Goal: Transaction & Acquisition: Download file/media

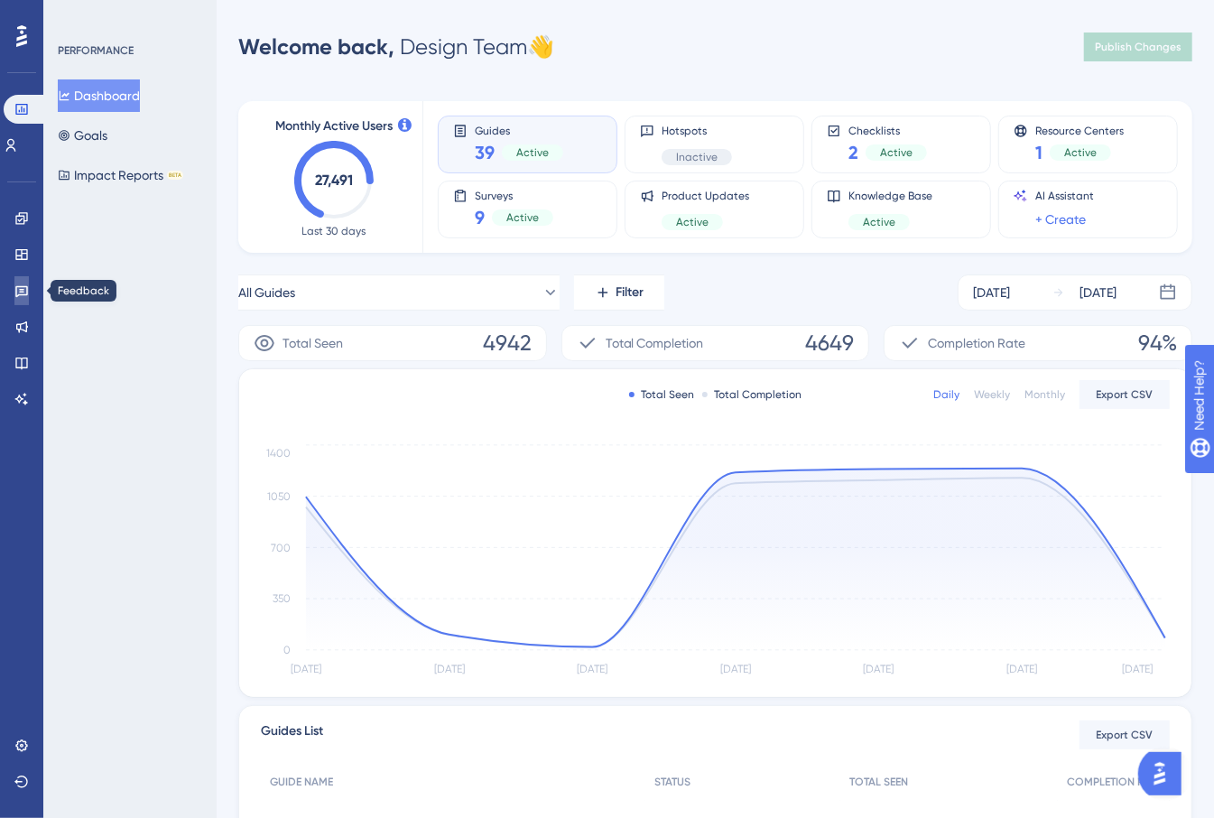
click at [14, 279] on link at bounding box center [21, 290] width 14 height 29
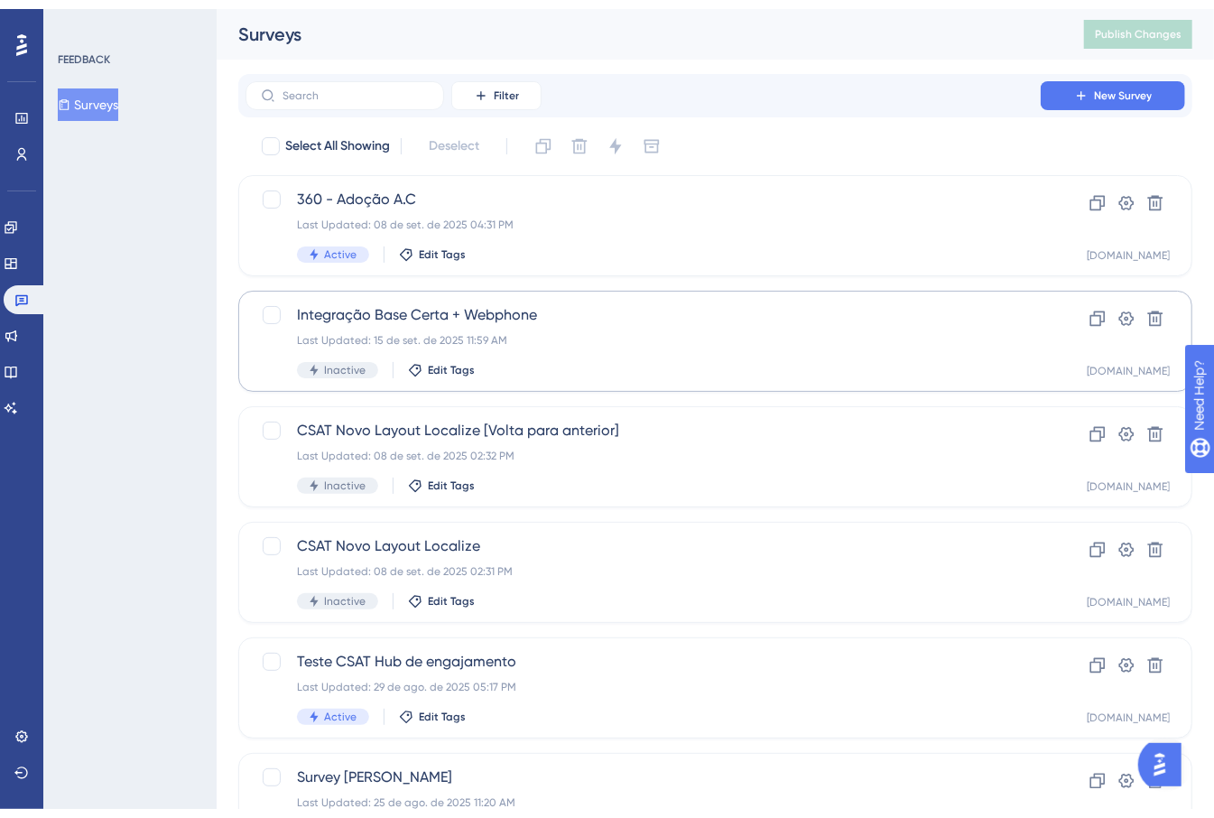
scroll to position [582, 0]
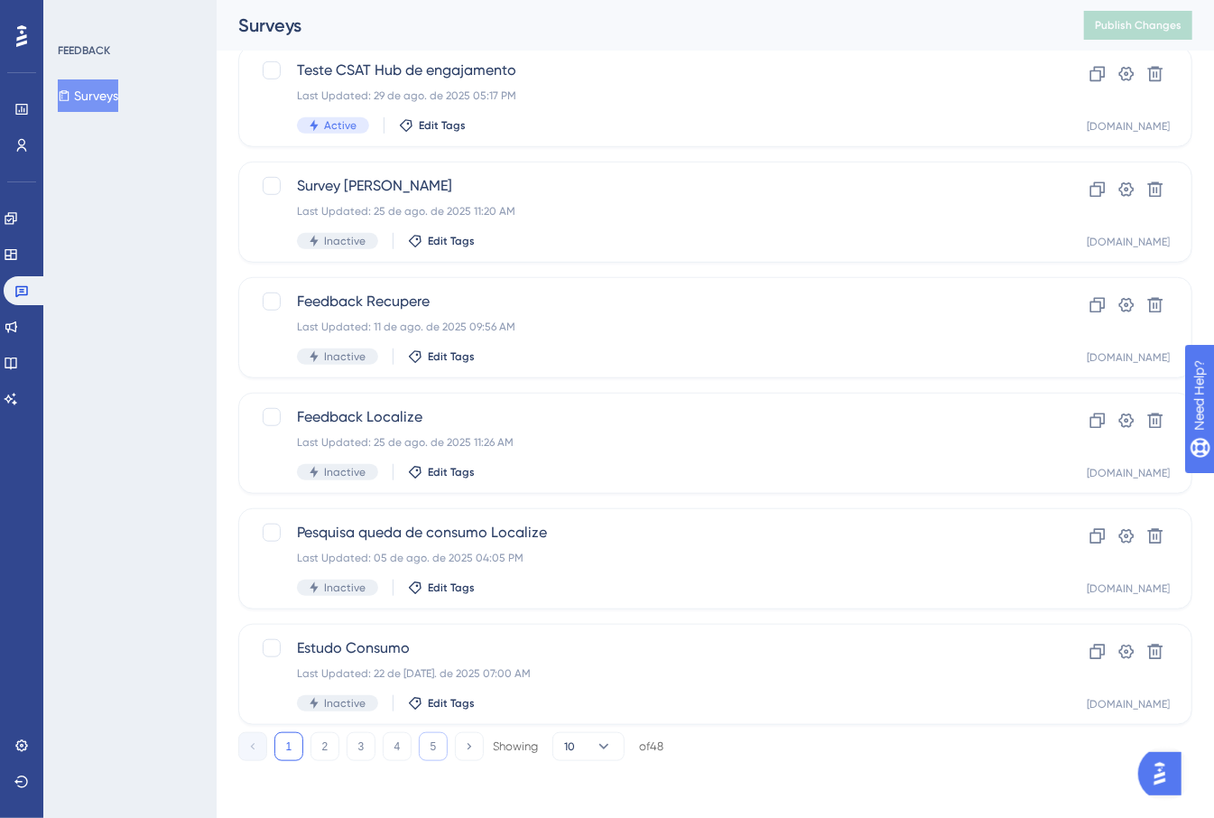
click at [444, 747] on button "5" at bounding box center [433, 746] width 29 height 29
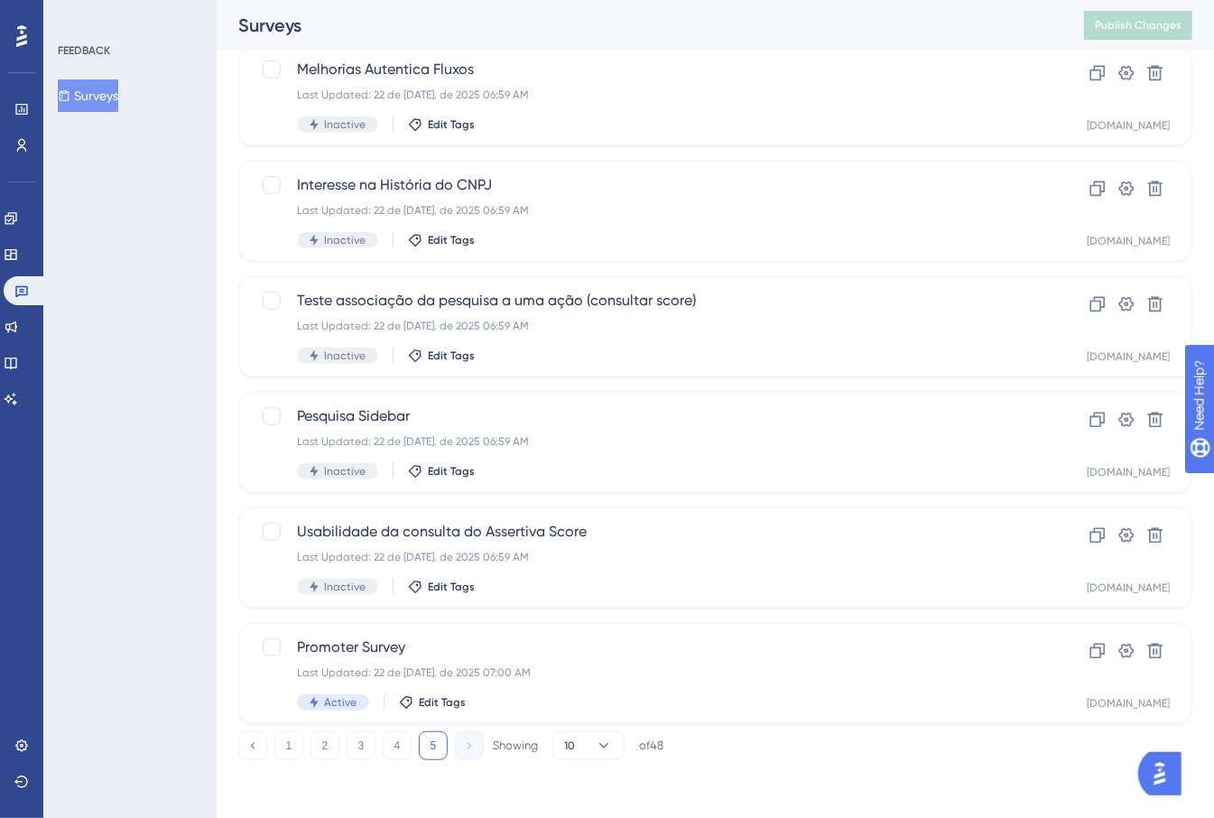
scroll to position [351, 0]
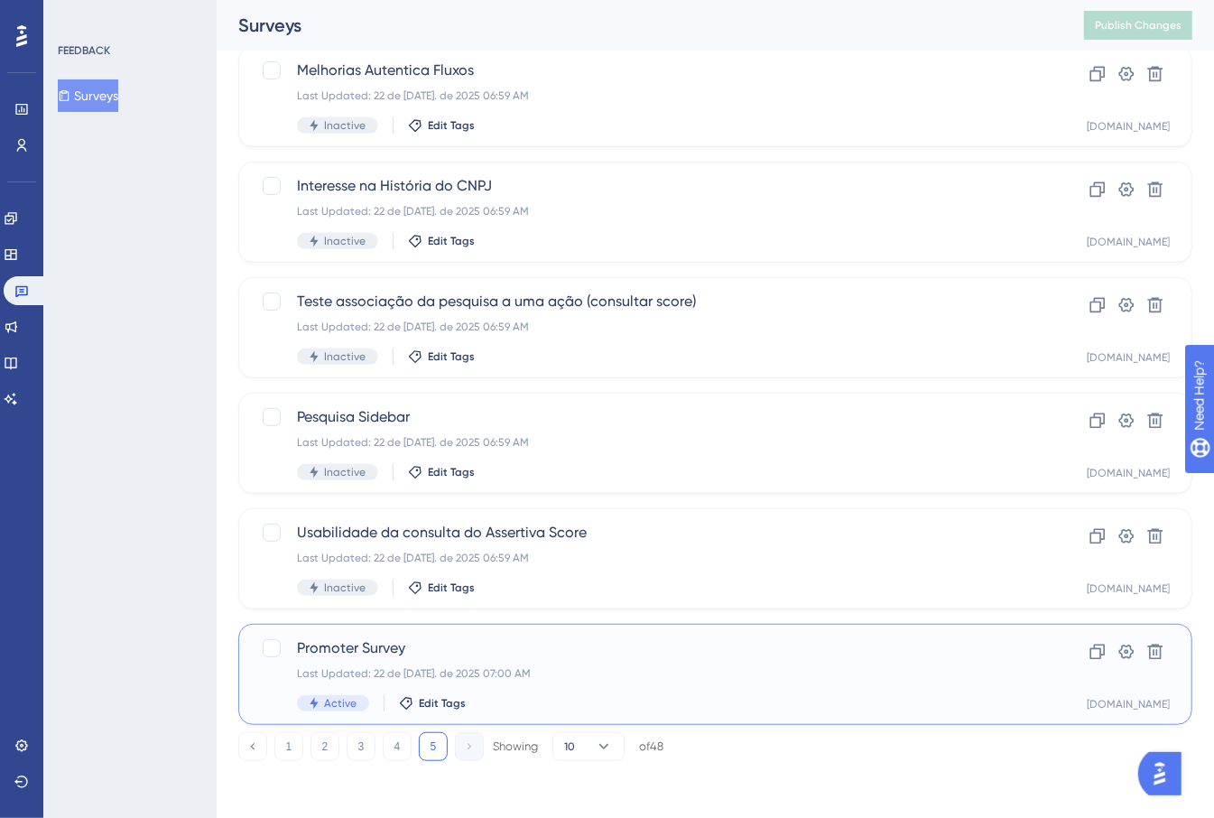
click at [674, 661] on div "Promoter Survey Last Updated: 22 de [DATE]. de 2025 07:00 AM Active Edit Tags" at bounding box center [643, 674] width 692 height 74
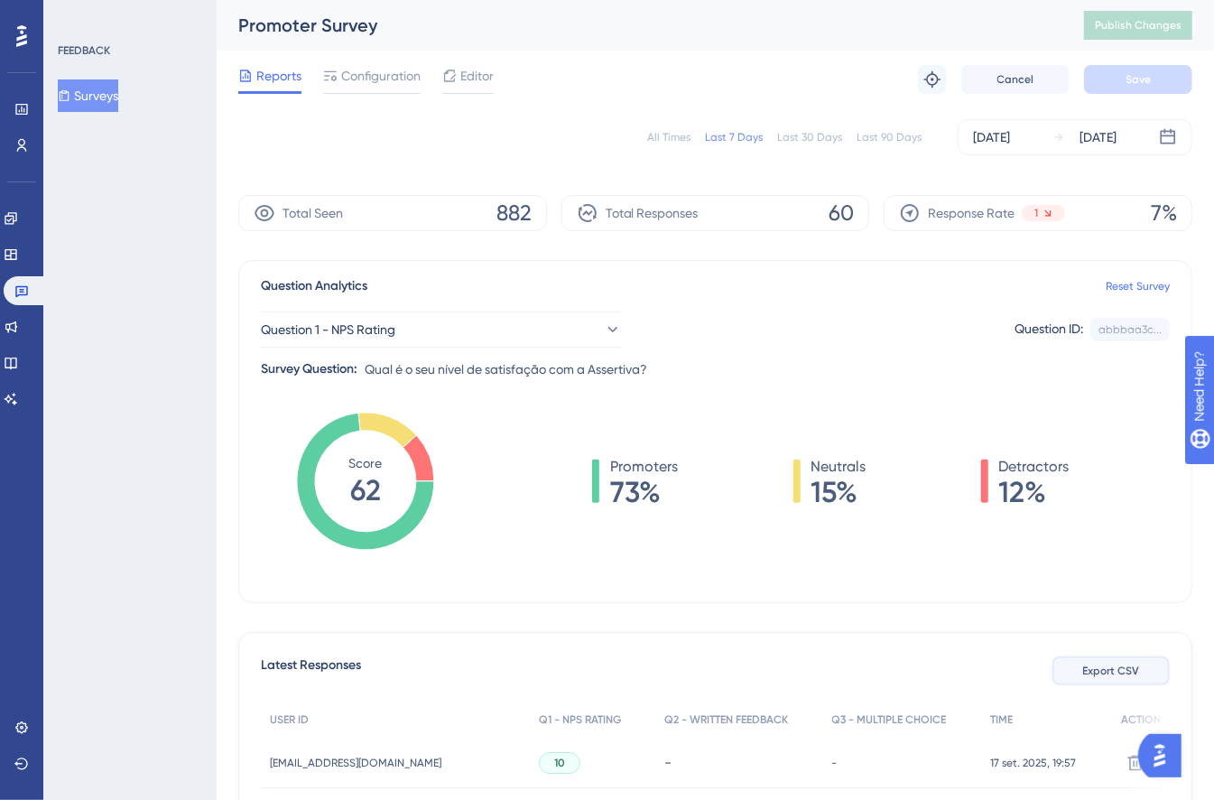
click at [1124, 661] on button "Export CSV" at bounding box center [1110, 670] width 117 height 29
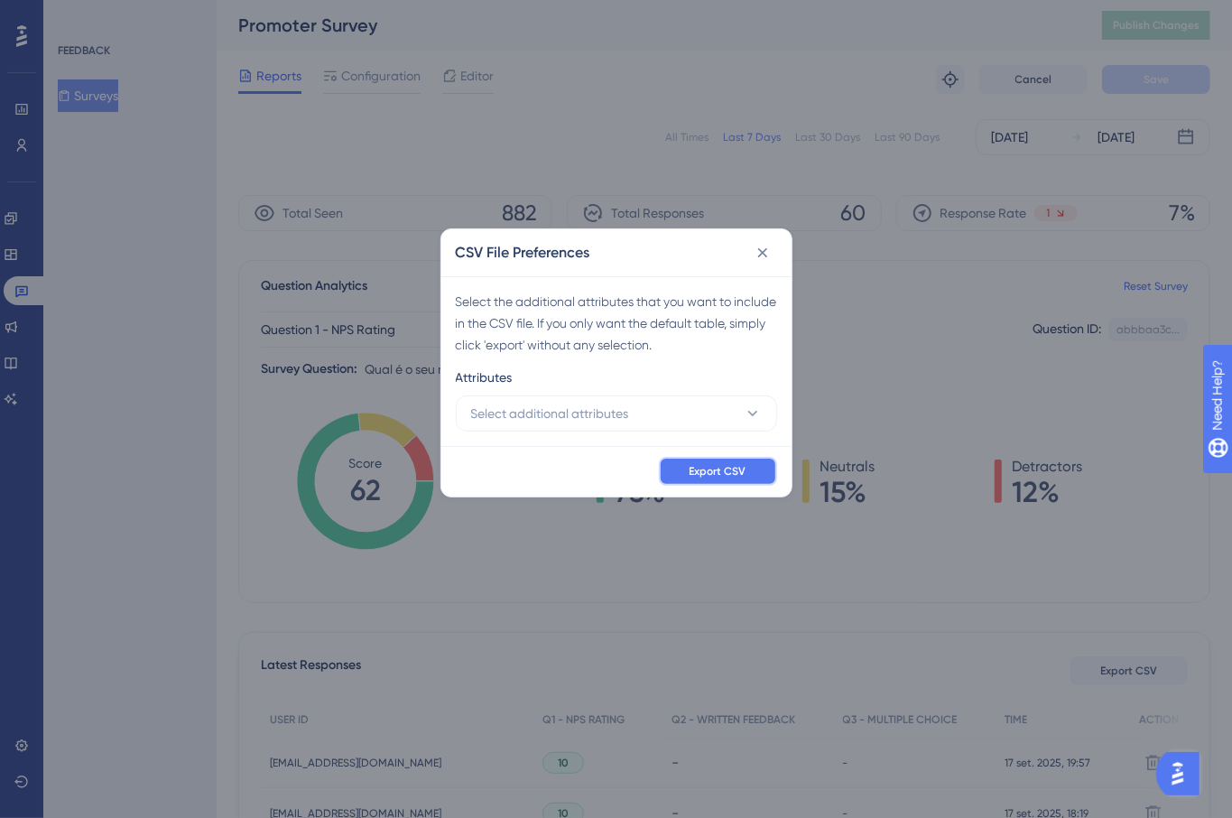
click at [711, 476] on span "Export CSV" at bounding box center [717, 471] width 57 height 14
